Goal: Find specific page/section: Find specific page/section

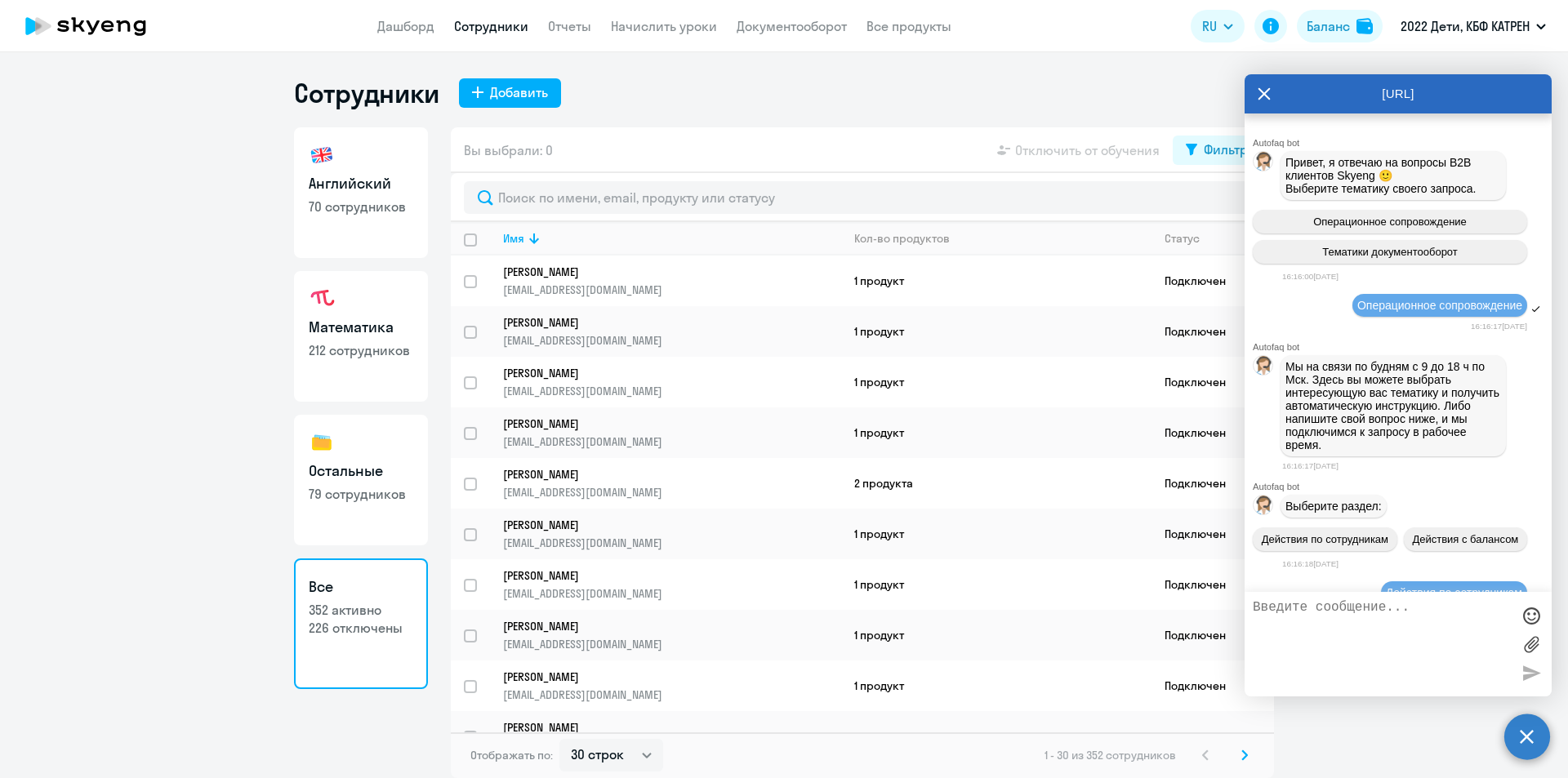
select select "30"
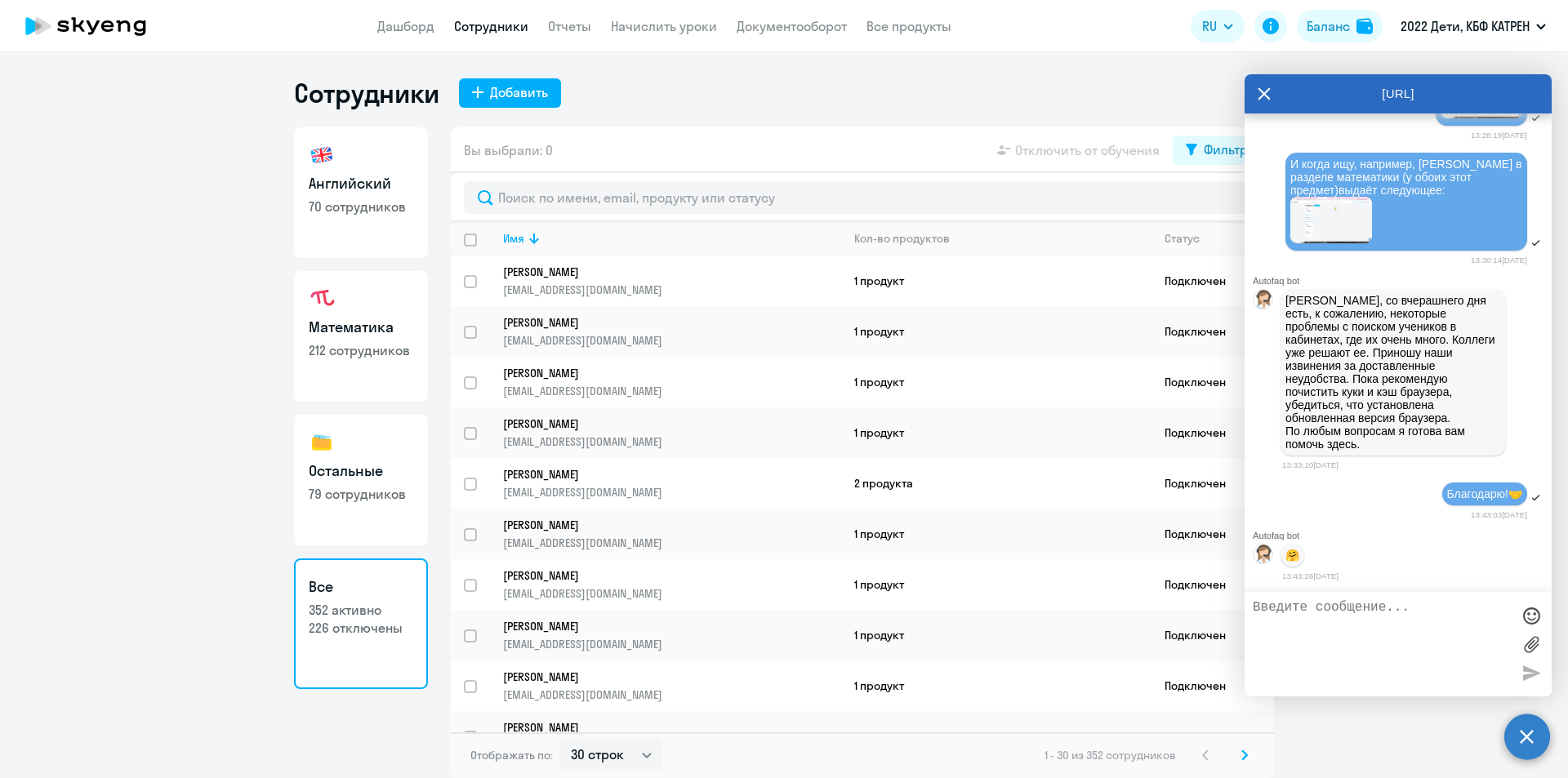
click at [1260, 95] on icon at bounding box center [1263, 94] width 13 height 39
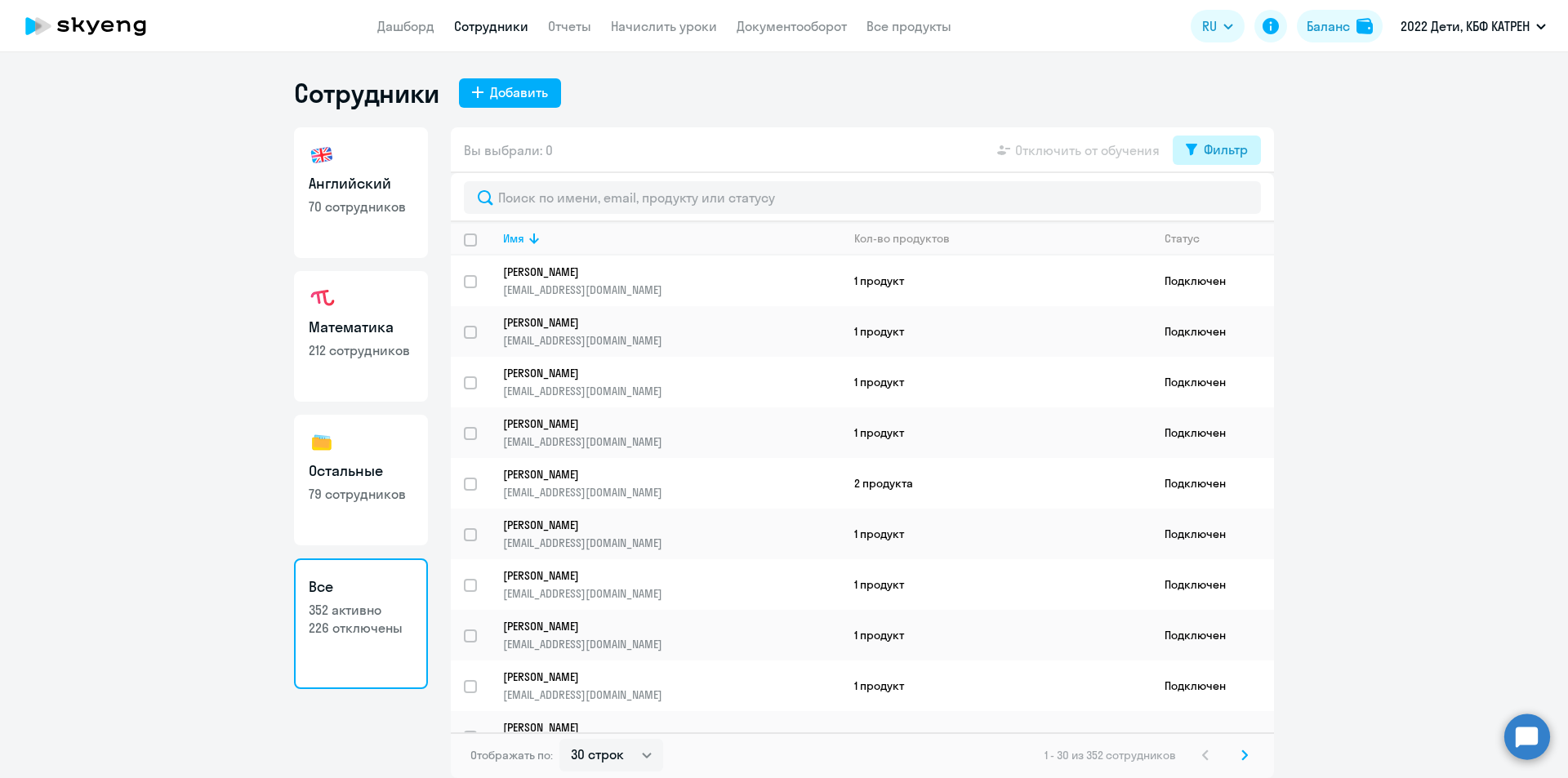
click at [1210, 149] on div "Фильтр" at bounding box center [1225, 150] width 44 height 20
click at [1244, 208] on span at bounding box center [1233, 203] width 28 height 16
click at [1219, 203] on input "checkbox" at bounding box center [1219, 203] width 1 height 1
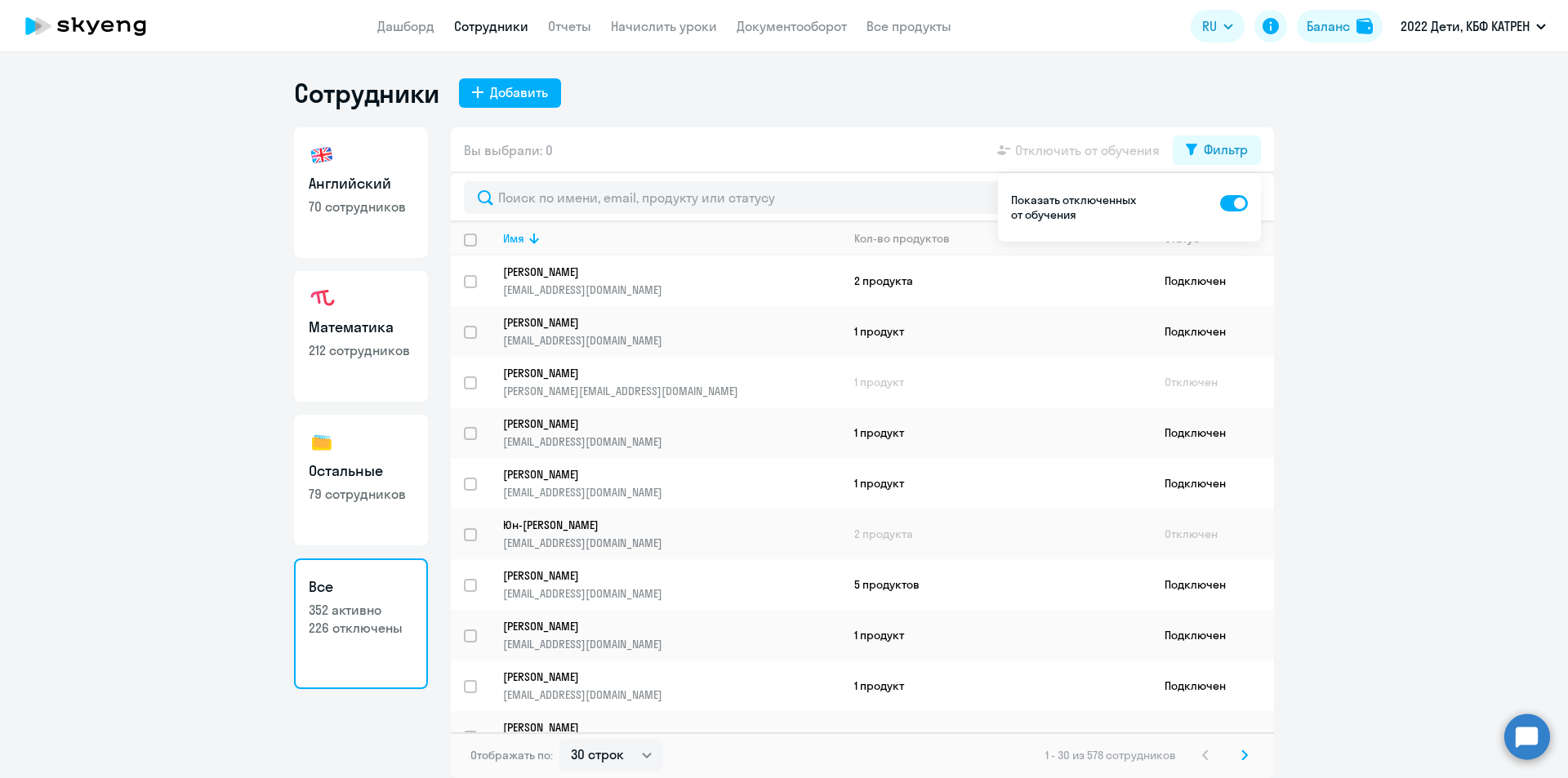
click at [1222, 201] on span at bounding box center [1233, 203] width 28 height 16
click at [1219, 203] on input "checkbox" at bounding box center [1219, 203] width 1 height 1
checkbox input "false"
click at [1515, 736] on circle at bounding box center [1526, 736] width 46 height 46
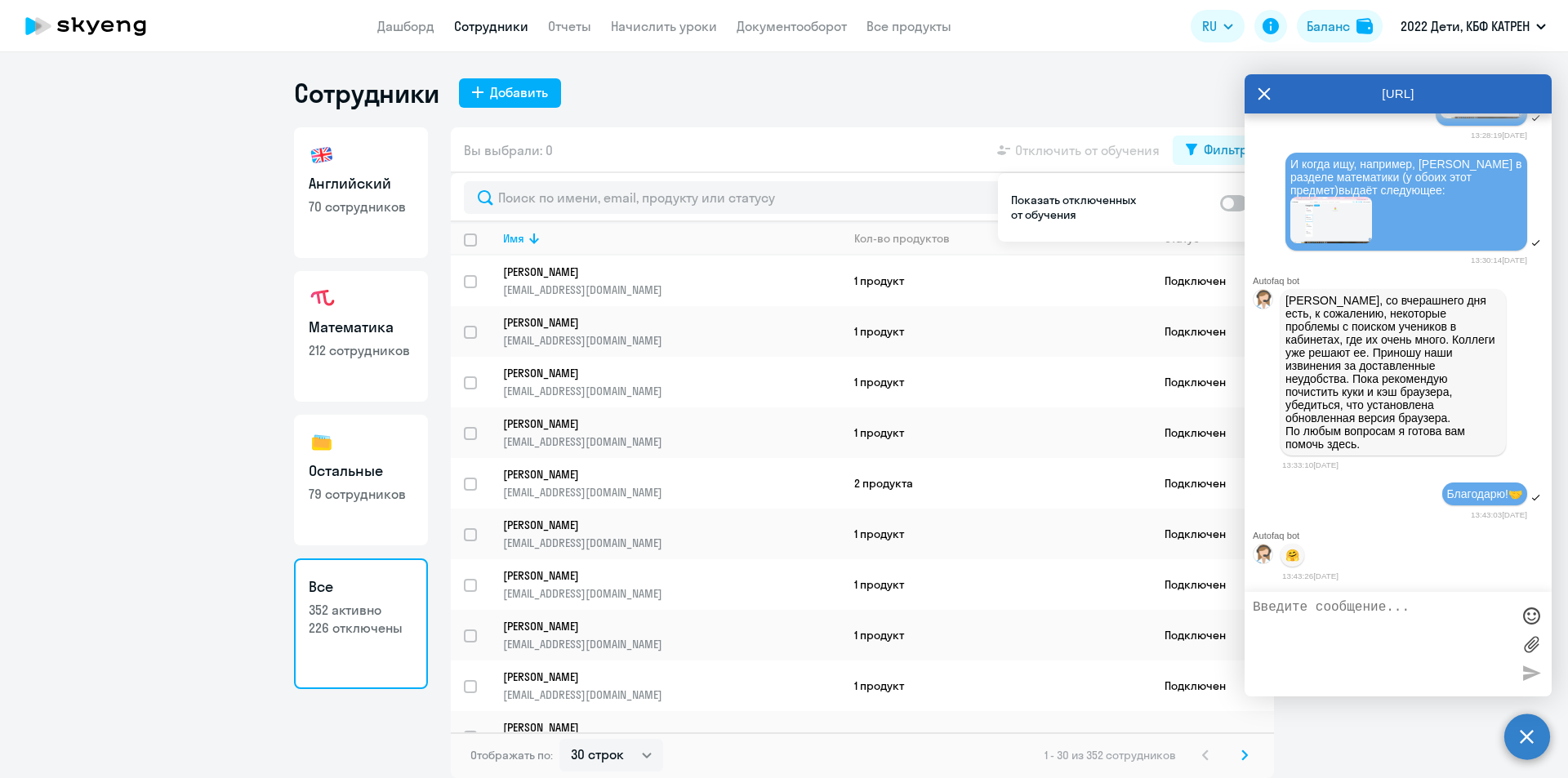
scroll to position [41133, 0]
click at [410, 38] on app-header "Дашборд Сотрудники Отчеты Начислить уроки Документооборот Все продукты Дашборд …" at bounding box center [784, 26] width 1568 height 52
click at [412, 27] on link "Дашборд" at bounding box center [406, 26] width 57 height 16
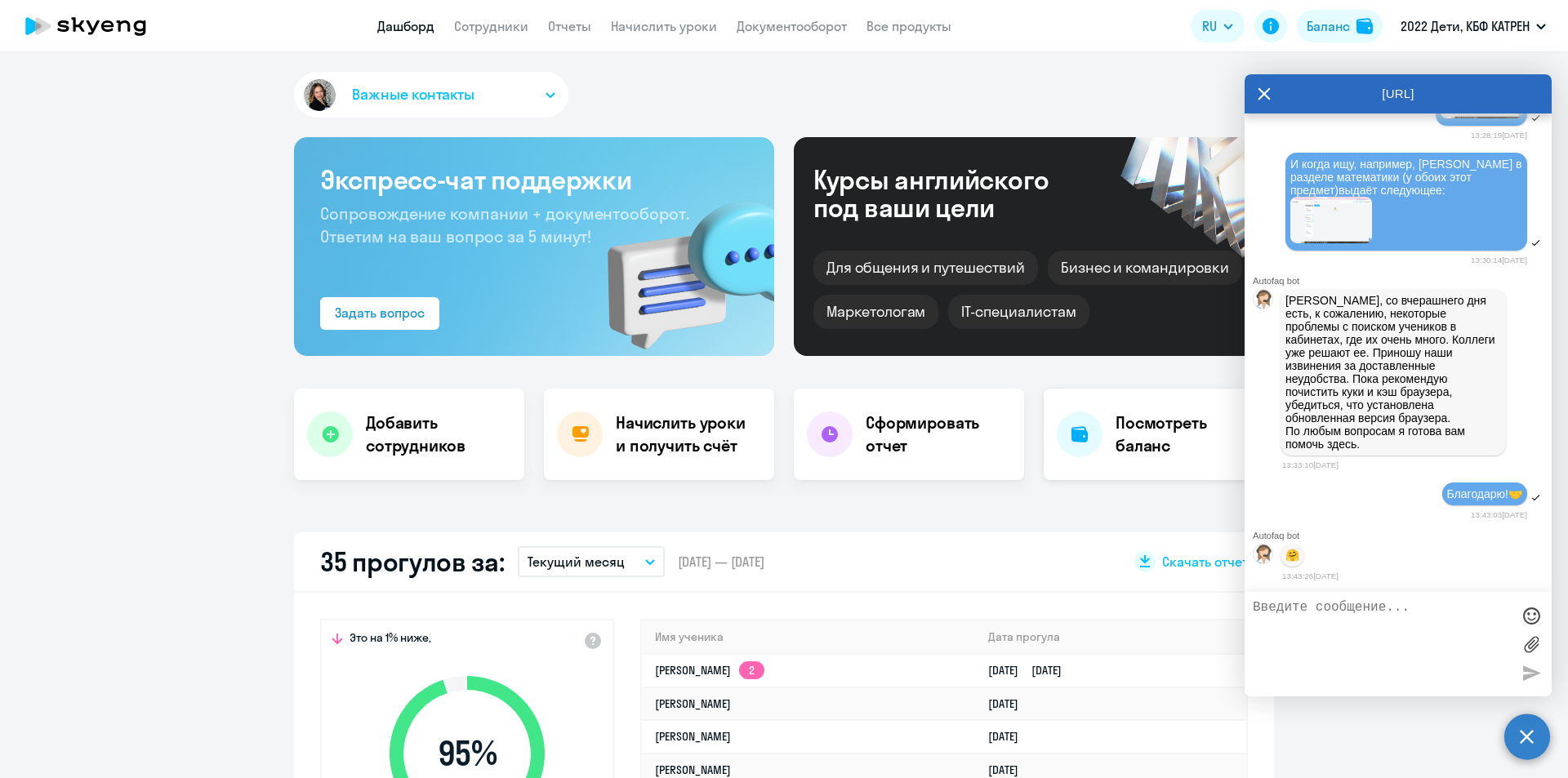
scroll to position [163, 0]
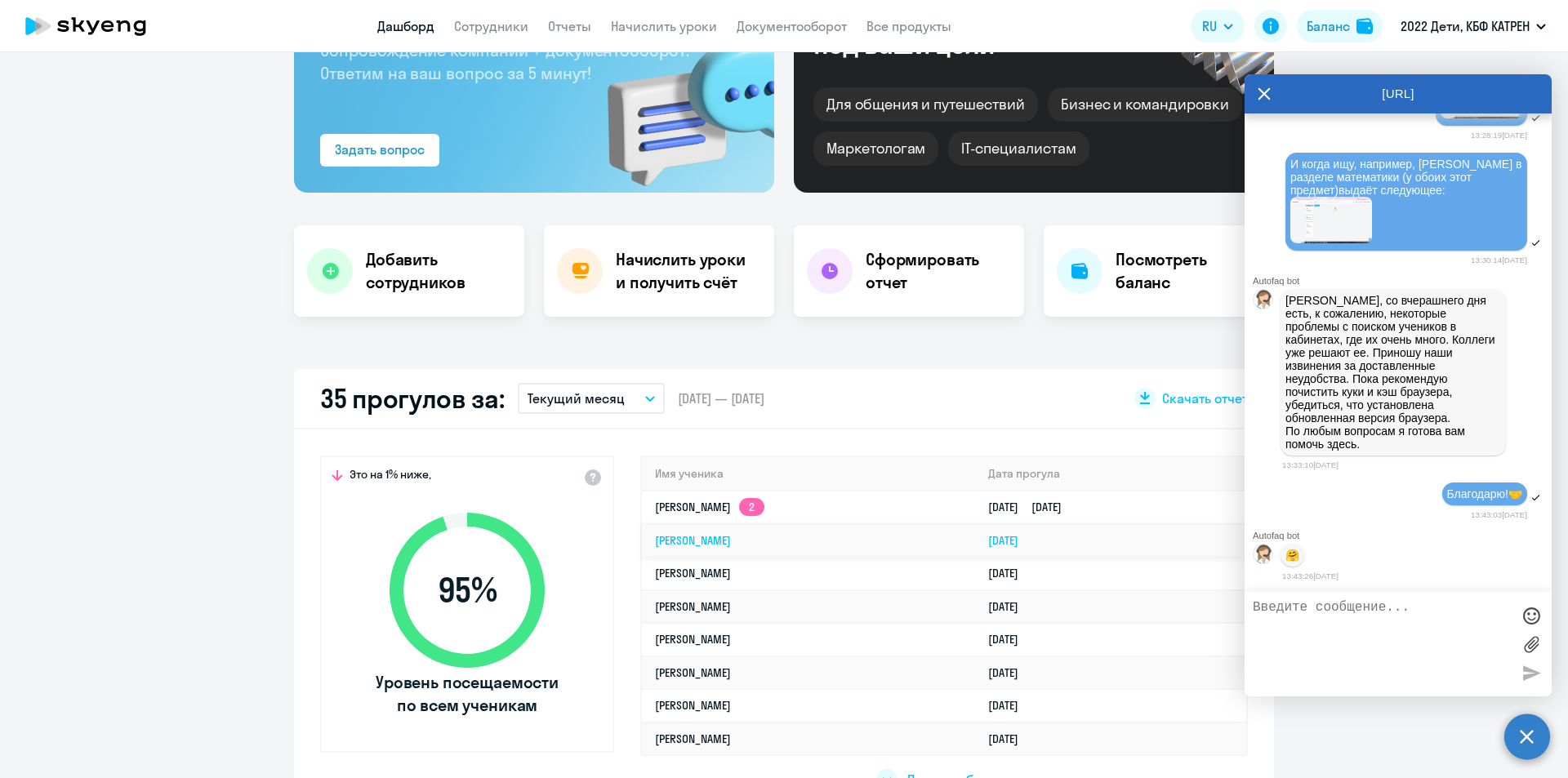
select select "30"
